Goal: Task Accomplishment & Management: Use online tool/utility

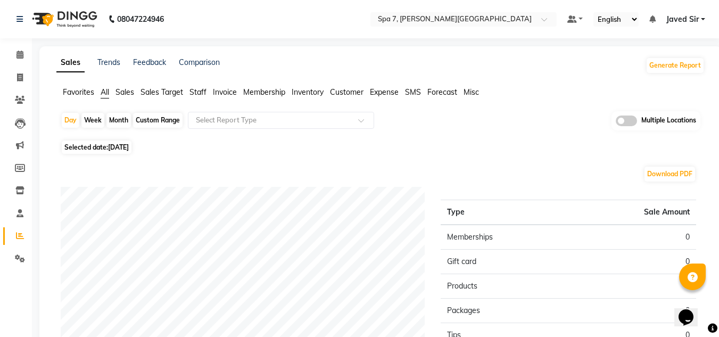
click at [622, 120] on span at bounding box center [626, 121] width 21 height 11
click at [616, 122] on input "checkbox" at bounding box center [616, 122] width 0 height 0
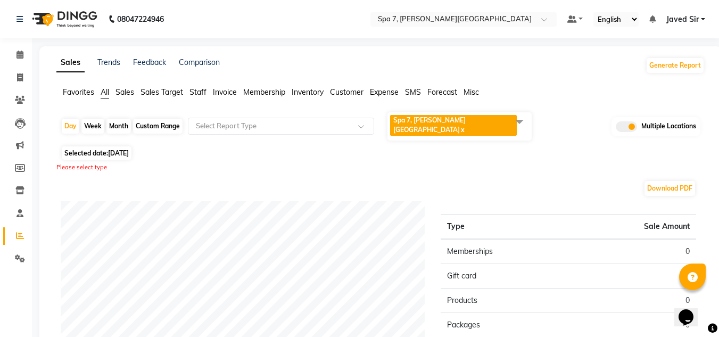
click at [517, 121] on span at bounding box center [519, 121] width 21 height 20
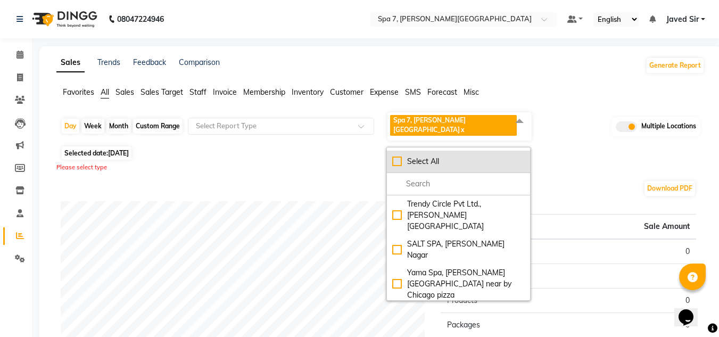
click at [398, 156] on div "Select All" at bounding box center [458, 161] width 133 height 11
checkbox input "true"
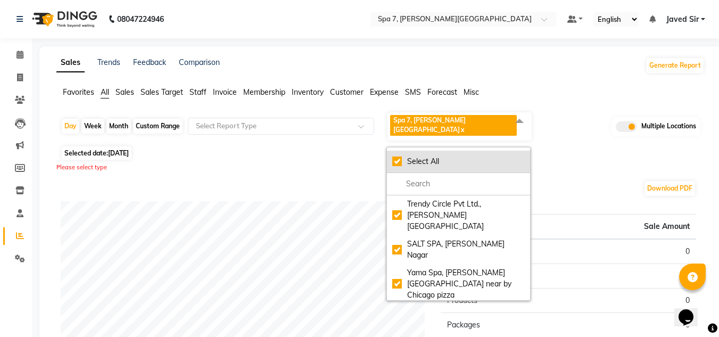
checkbox input "true"
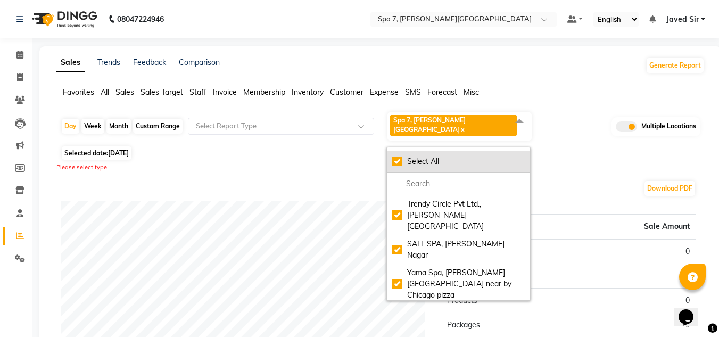
checkbox input "true"
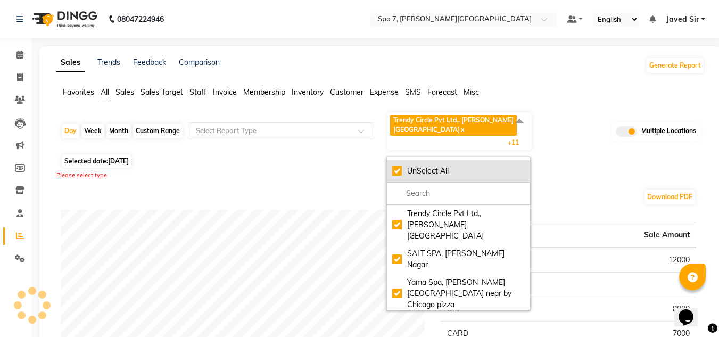
click at [400, 166] on div "UnSelect All" at bounding box center [458, 171] width 133 height 11
checkbox input "false"
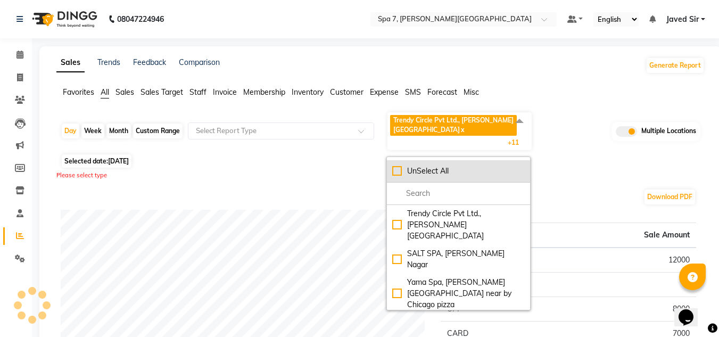
checkbox input "false"
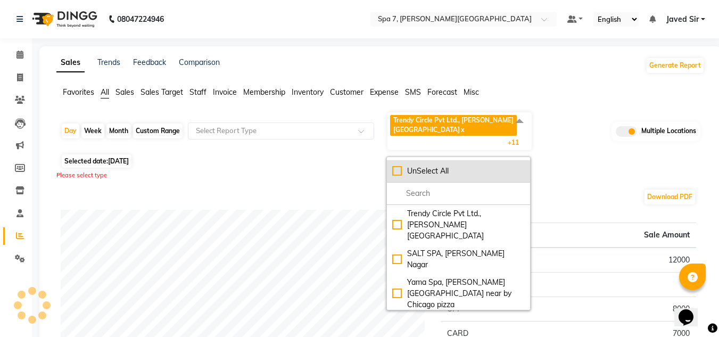
checkbox input "false"
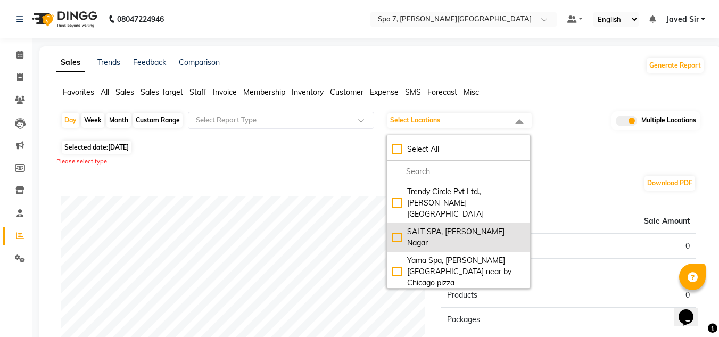
click at [435, 226] on div "SALT SPA, [PERSON_NAME] Nagar" at bounding box center [458, 237] width 133 height 22
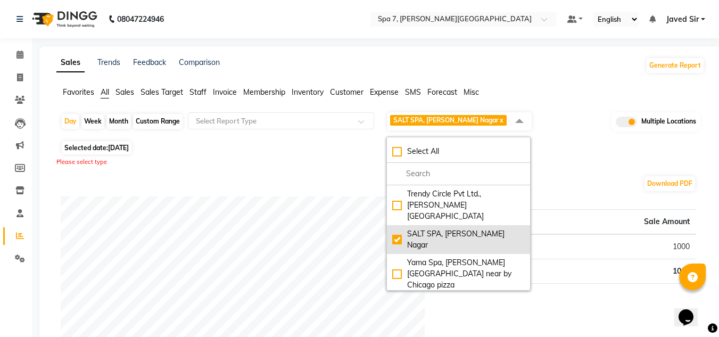
click at [435, 225] on li "SALT SPA, [PERSON_NAME] Nagar" at bounding box center [458, 239] width 143 height 29
checkbox input "false"
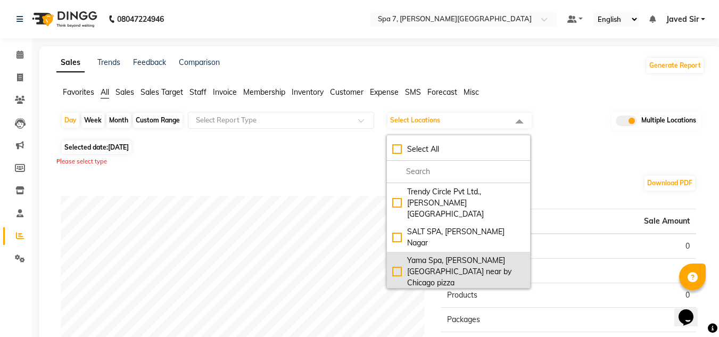
click at [445, 255] on div "Yama Spa, [PERSON_NAME][GEOGRAPHIC_DATA] near by Chicago pizza" at bounding box center [458, 272] width 133 height 34
checkbox input "true"
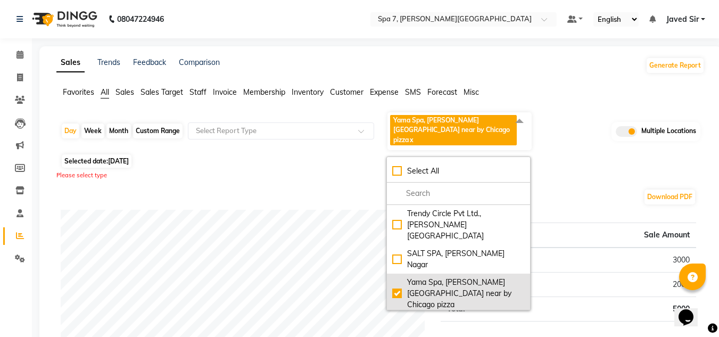
click at [445, 245] on li "SALT SPA, [PERSON_NAME] Nagar" at bounding box center [458, 259] width 143 height 29
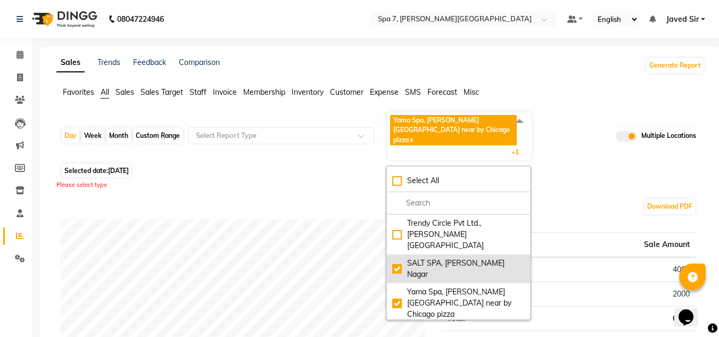
click at [401, 258] on div "SALT SPA, [PERSON_NAME] Nagar" at bounding box center [458, 269] width 133 height 22
checkbox input "false"
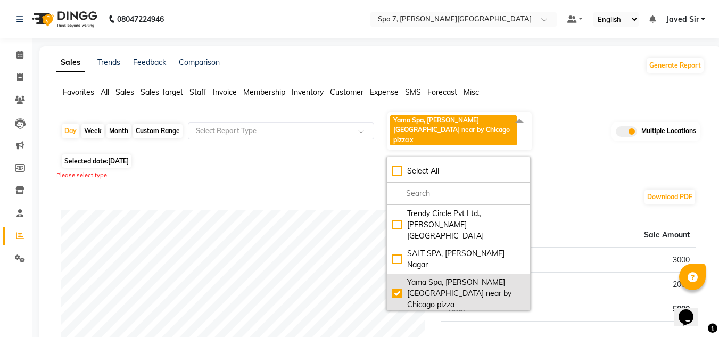
click at [407, 277] on div "Yama Spa, [PERSON_NAME][GEOGRAPHIC_DATA] near by Chicago pizza" at bounding box center [458, 294] width 133 height 34
checkbox input "false"
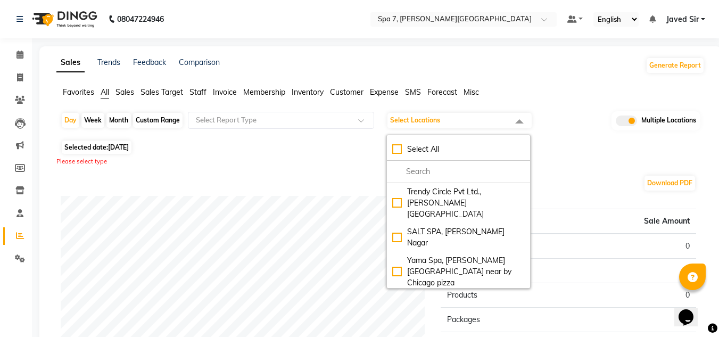
scroll to position [17, 0]
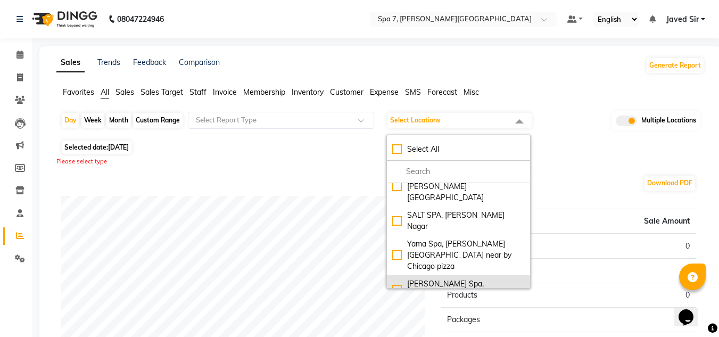
click at [459, 278] on div "[PERSON_NAME] Spa, [PERSON_NAME] Nagar Part 1" at bounding box center [458, 289] width 133 height 22
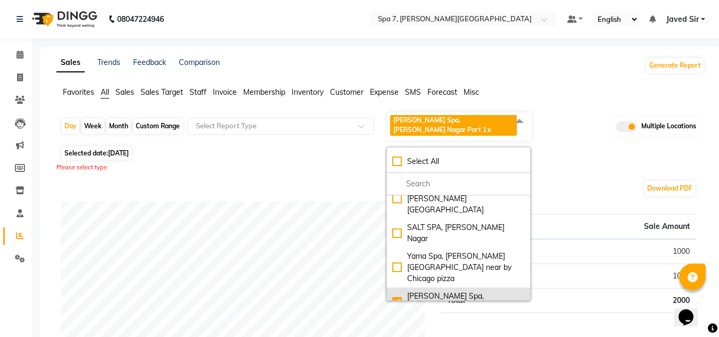
click at [459, 291] on div "[PERSON_NAME] Spa, [PERSON_NAME] Nagar Part 1" at bounding box center [458, 302] width 133 height 22
checkbox input "false"
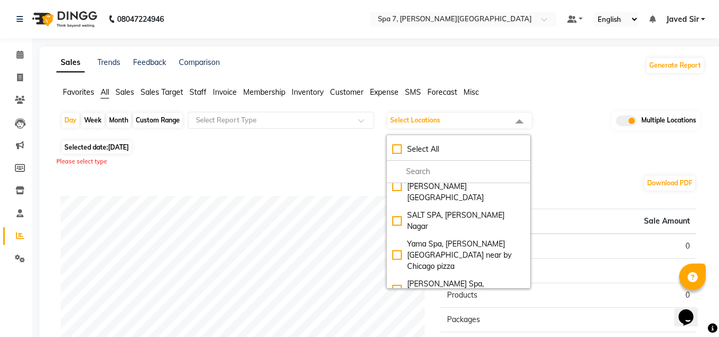
click at [474, 307] on div "Vegas spa 2 , Center Market C" at bounding box center [458, 312] width 133 height 11
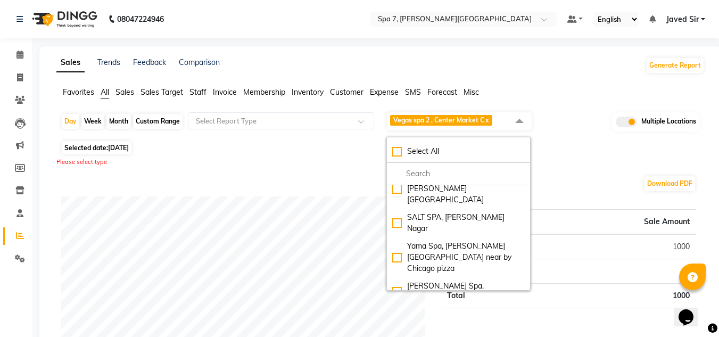
click at [474, 309] on div "Vegas spa 2 , Center Market C" at bounding box center [458, 314] width 133 height 11
checkbox input "false"
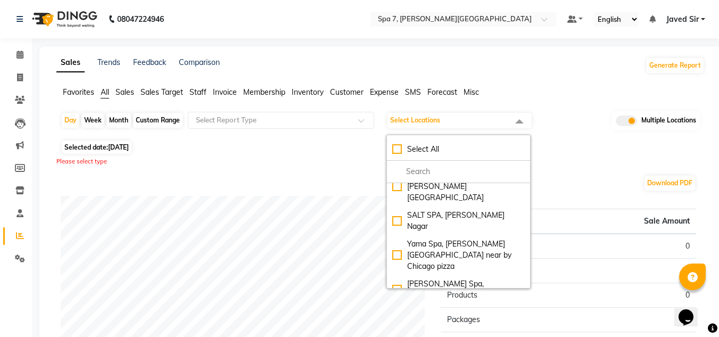
click at [487, 325] on div "[PERSON_NAME] SPA 2, [PERSON_NAME]`s Showroom" at bounding box center [458, 336] width 133 height 22
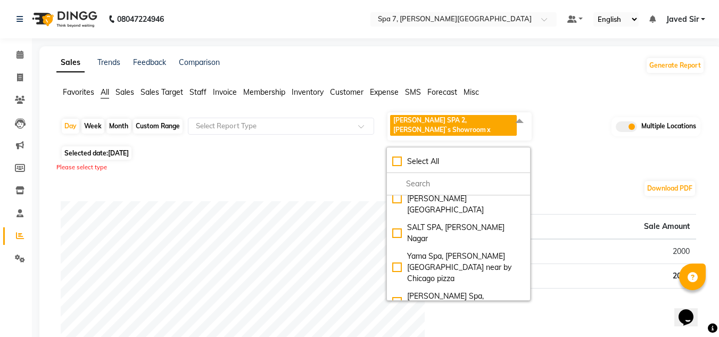
checkbox input "false"
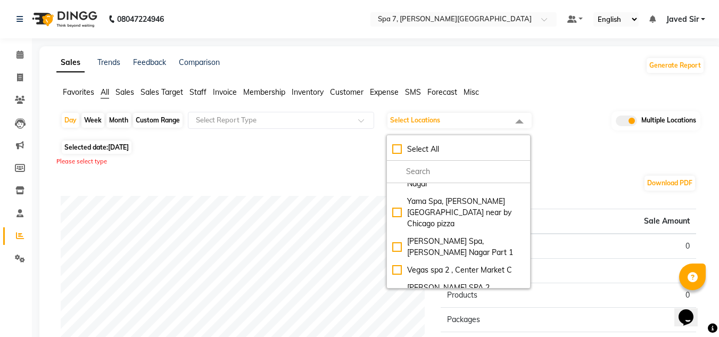
scroll to position [80, 0]
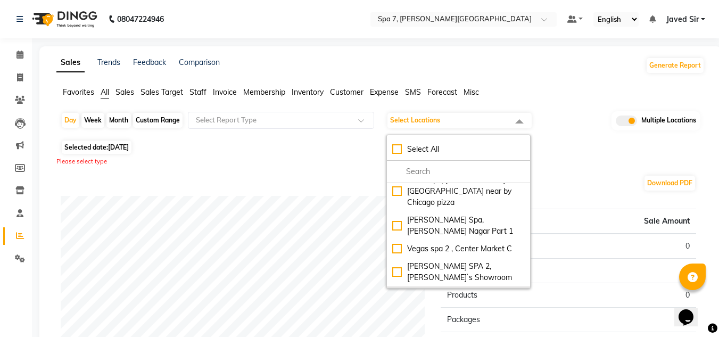
click at [458, 290] on div "Spa Vegas , Car Market" at bounding box center [458, 295] width 133 height 11
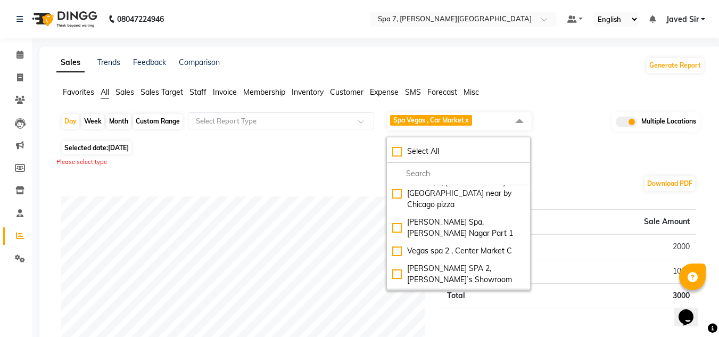
click at [458, 292] on div "Spa Vegas , Car Market" at bounding box center [458, 297] width 133 height 11
checkbox input "false"
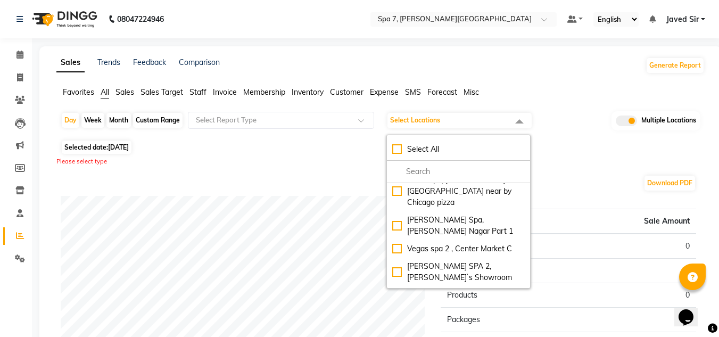
click at [478, 307] on div "Salt spa 2, near by amar in hotel" at bounding box center [458, 312] width 133 height 11
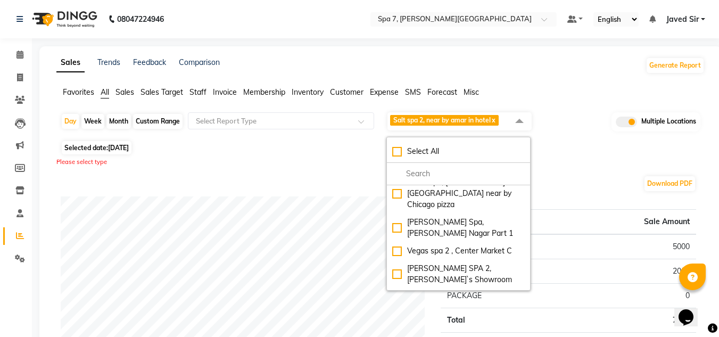
click at [478, 309] on div "Salt spa 2, near by amar in hotel" at bounding box center [458, 314] width 133 height 11
checkbox input "false"
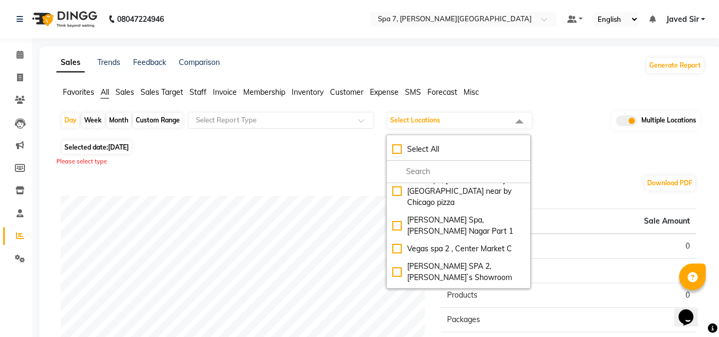
click at [486, 325] on div "Dune spa, [PERSON_NAME] Nagar part 2" at bounding box center [458, 336] width 133 height 22
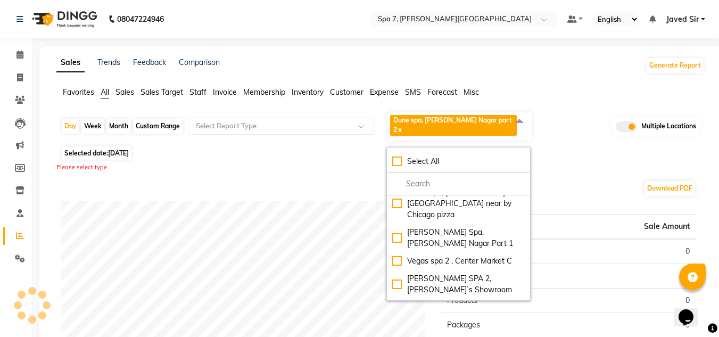
checkbox input "false"
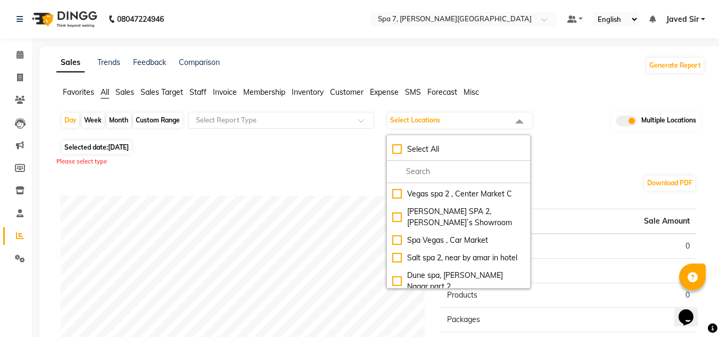
scroll to position [139, 0]
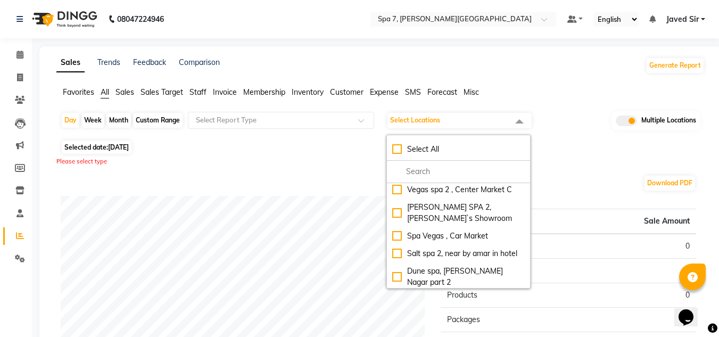
click at [484, 294] on div "[PERSON_NAME] spa 2 , [PERSON_NAME] Nagar part 2" at bounding box center [458, 305] width 133 height 22
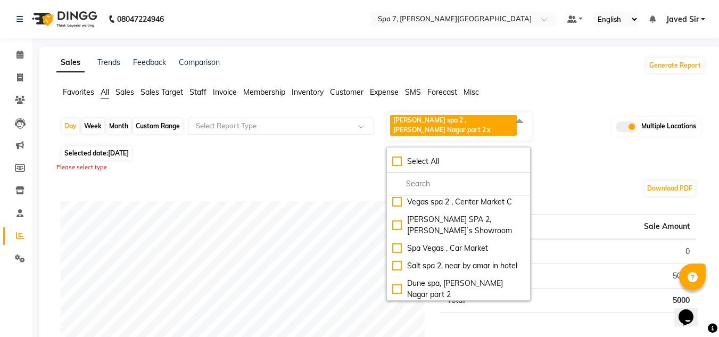
click at [484, 307] on div "[PERSON_NAME] spa 2 , [PERSON_NAME] Nagar part 2" at bounding box center [458, 318] width 133 height 22
checkbox input "false"
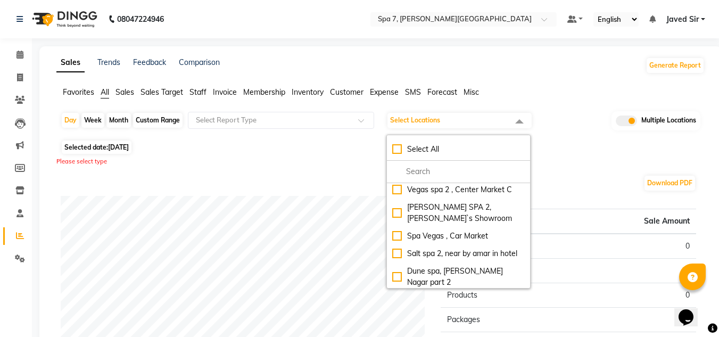
click at [497, 323] on div "[PERSON_NAME], [PERSON_NAME][GEOGRAPHIC_DATA] part 1" at bounding box center [458, 340] width 133 height 34
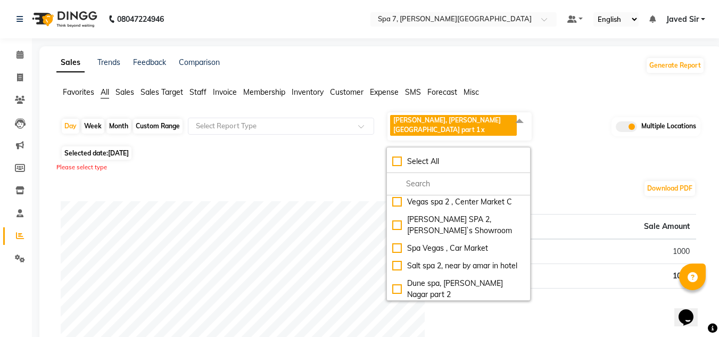
checkbox input "false"
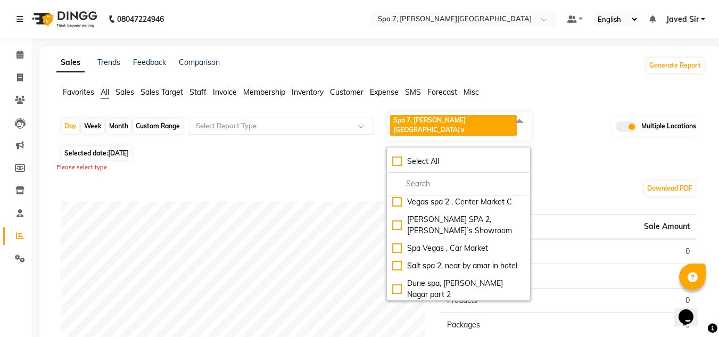
checkbox input "false"
